Goal: Use online tool/utility: Utilize a website feature to perform a specific function

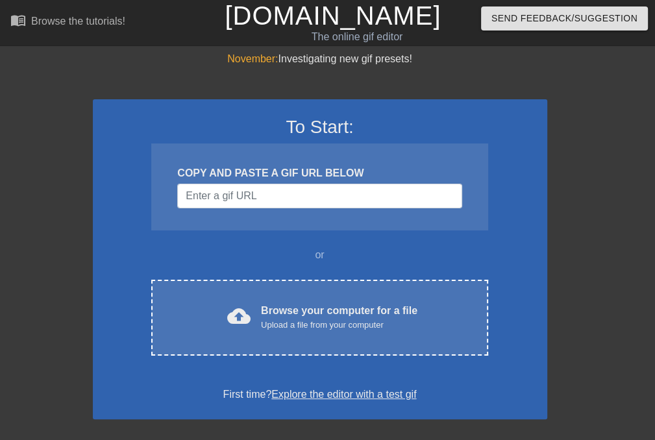
click at [352, 306] on div "Browse your computer for a file Upload a file from your computer" at bounding box center [339, 317] width 156 height 29
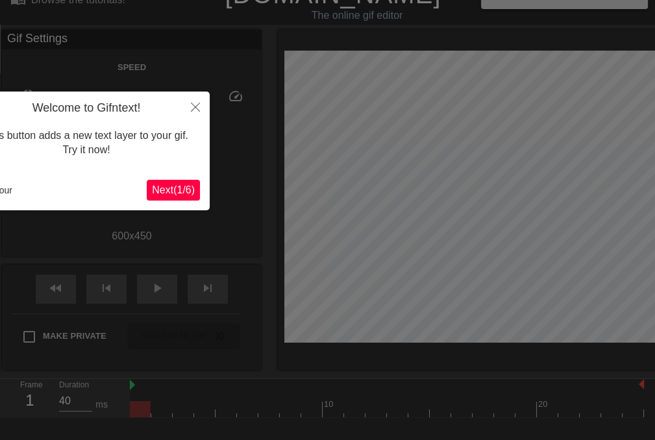
scroll to position [31, 0]
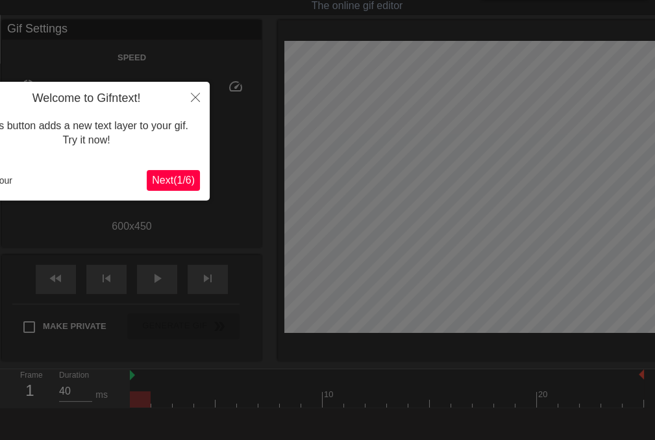
click at [195, 175] on button "Next ( 1 / 6 )" at bounding box center [173, 180] width 53 height 21
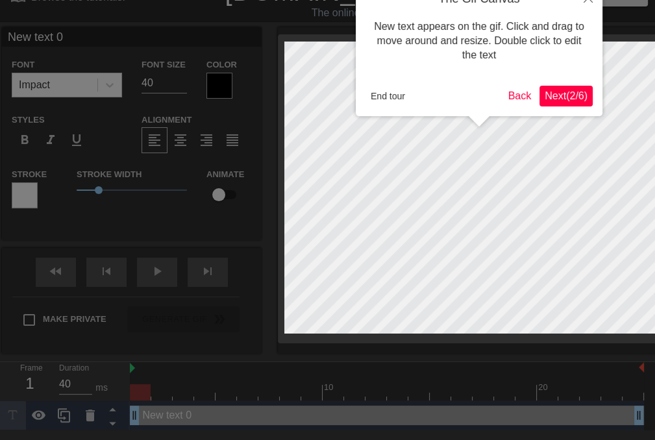
scroll to position [0, 0]
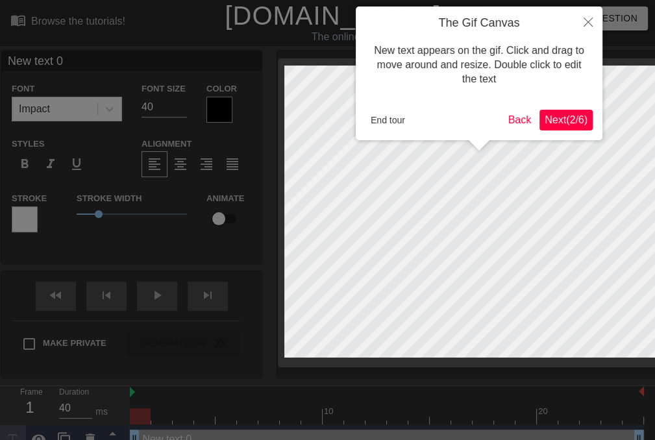
click button "Next ( 2 / 6 )" at bounding box center [565, 120] width 53 height 21
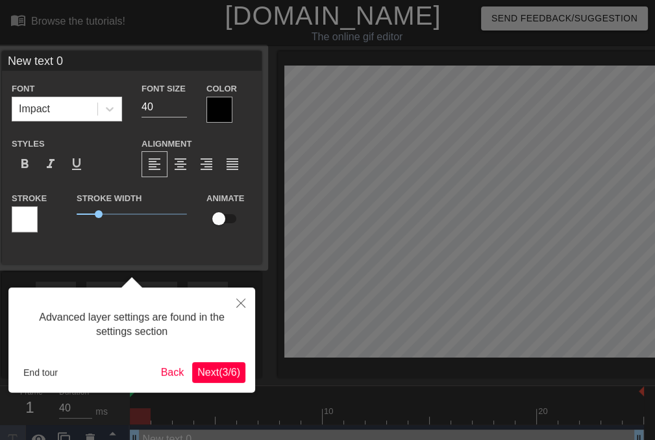
scroll to position [16, 0]
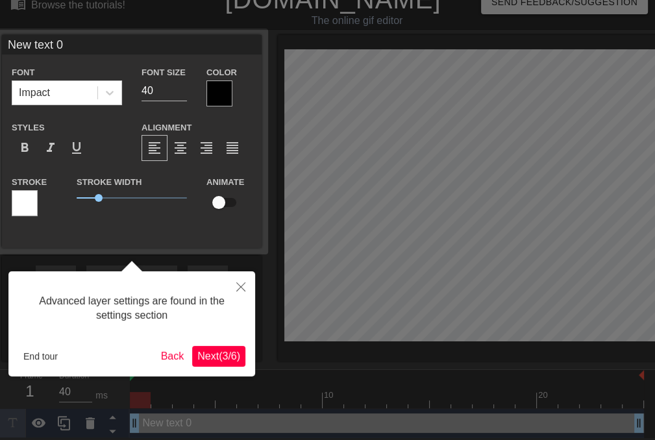
click button "Next ( 3 / 6 )" at bounding box center [218, 356] width 53 height 21
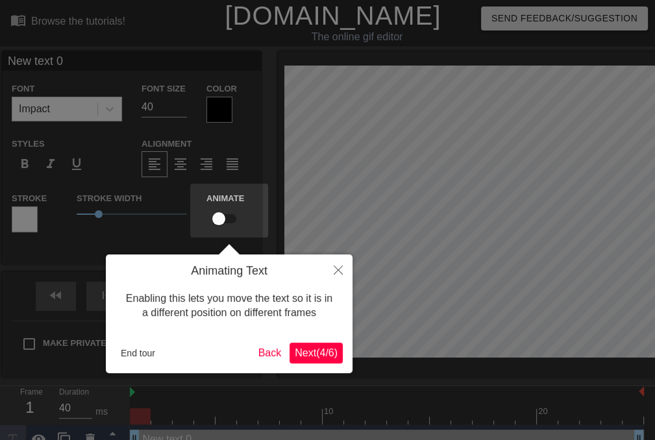
click button "Next ( 4 / 6 )" at bounding box center [315, 353] width 53 height 21
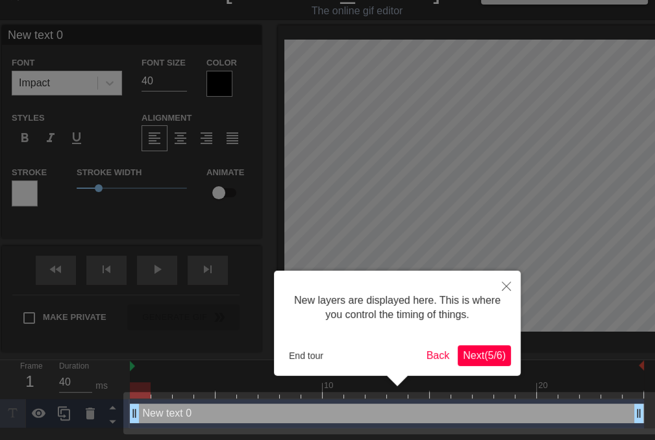
click button "Next ( 5 / 6 )" at bounding box center [484, 355] width 53 height 21
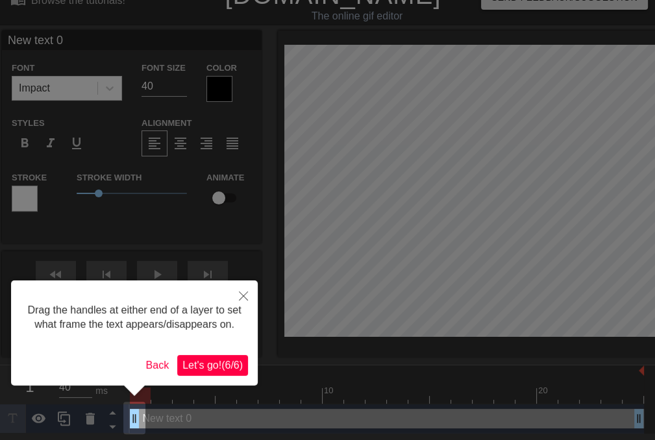
scroll to position [0, 0]
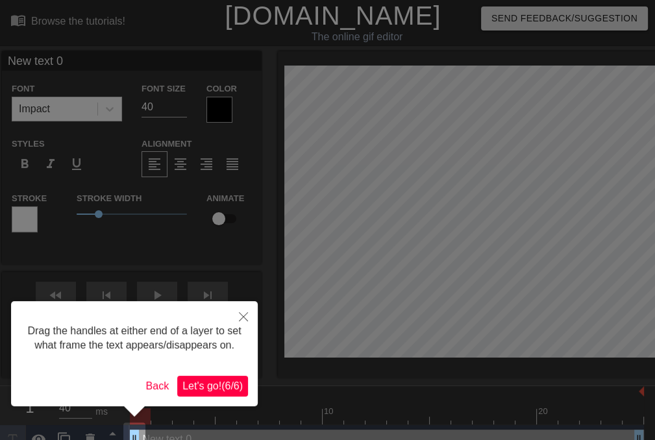
click button "Let's go! ( 6 / 6 )" at bounding box center [212, 386] width 71 height 21
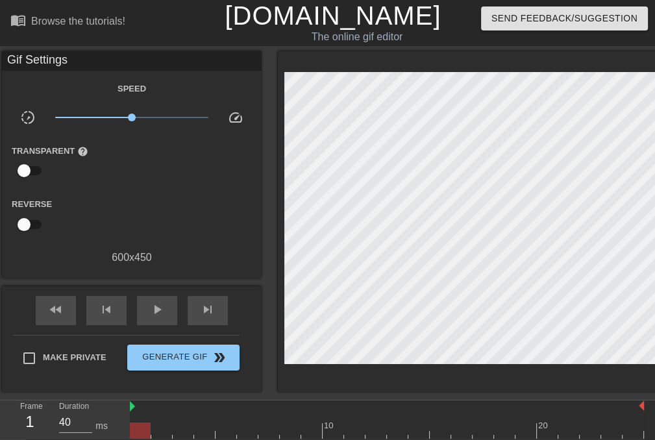
click at [40, 58] on div "Gif Settings" at bounding box center [132, 60] width 260 height 19
click at [136, 191] on div "Speed slow_motion_video x1.00 speed Transparent help Reverse 600 x 450" at bounding box center [132, 172] width 240 height 185
click at [48, 156] on div "Transparent help" at bounding box center [56, 163] width 108 height 41
click at [55, 54] on div "Gif Settings" at bounding box center [132, 60] width 260 height 19
click at [62, 60] on div "Gif Settings" at bounding box center [132, 60] width 260 height 19
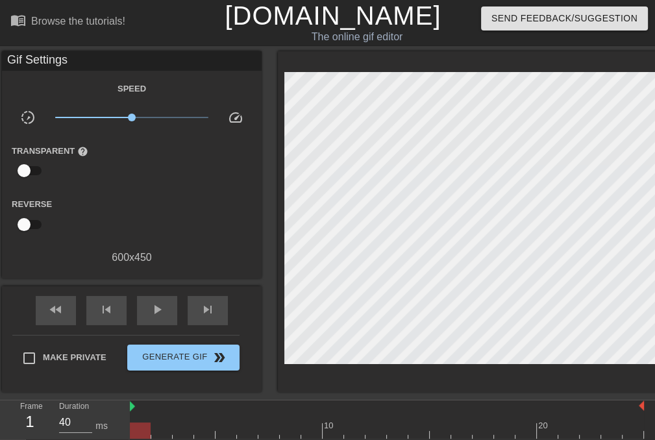
click at [19, 60] on div "Gif Settings" at bounding box center [132, 60] width 260 height 19
click at [101, 86] on div "Speed" at bounding box center [132, 88] width 260 height 16
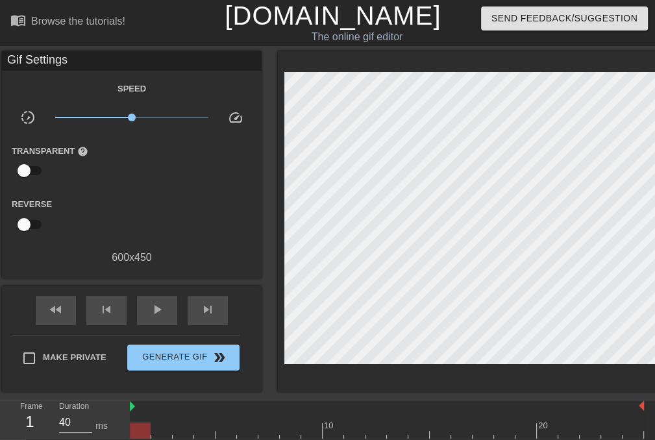
click at [12, 59] on div "Gif Settings" at bounding box center [132, 60] width 260 height 19
click at [5, 58] on div "Gif Settings" at bounding box center [132, 60] width 260 height 19
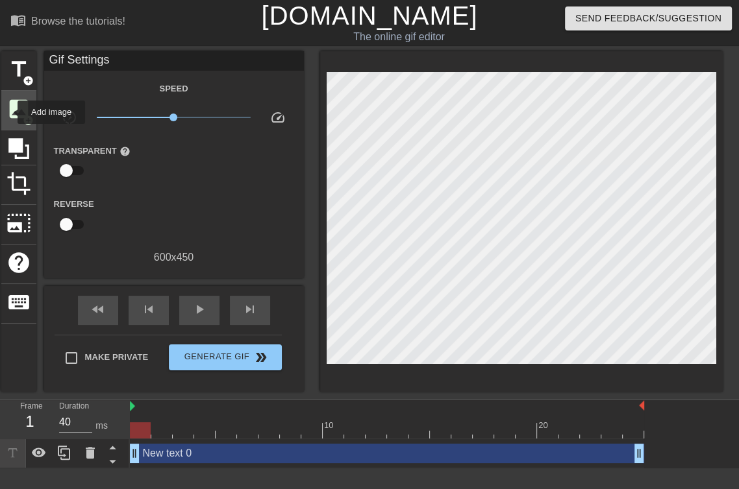
click at [9, 112] on span "image" at bounding box center [18, 109] width 25 height 25
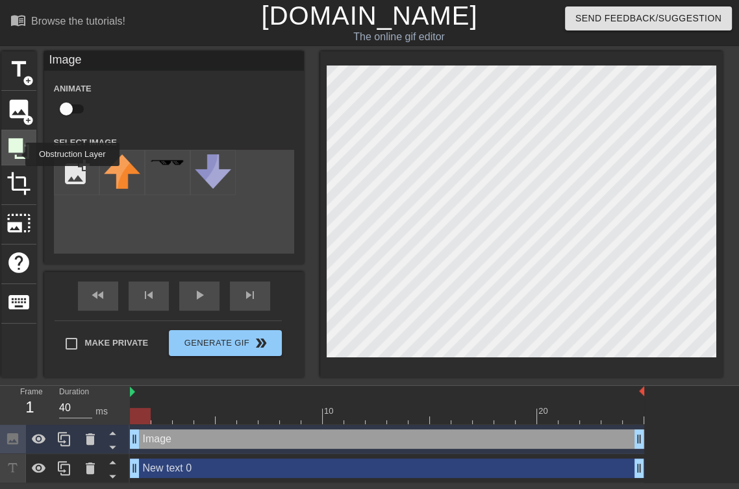
click at [17, 154] on icon at bounding box center [18, 148] width 25 height 25
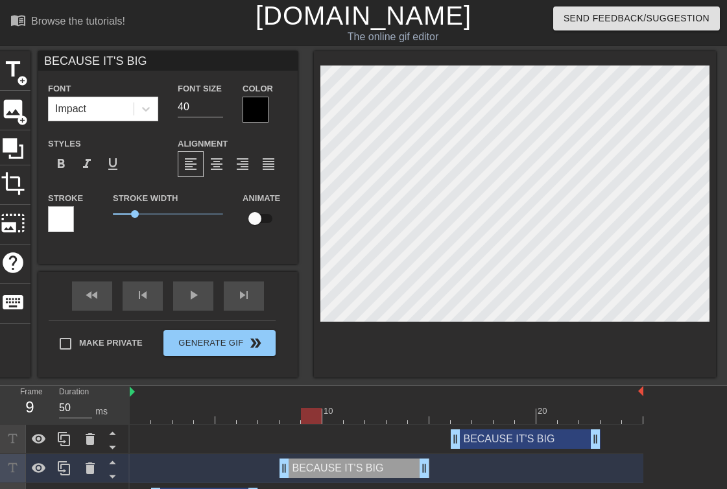
scroll to position [25, 0]
